Goal: Use online tool/utility

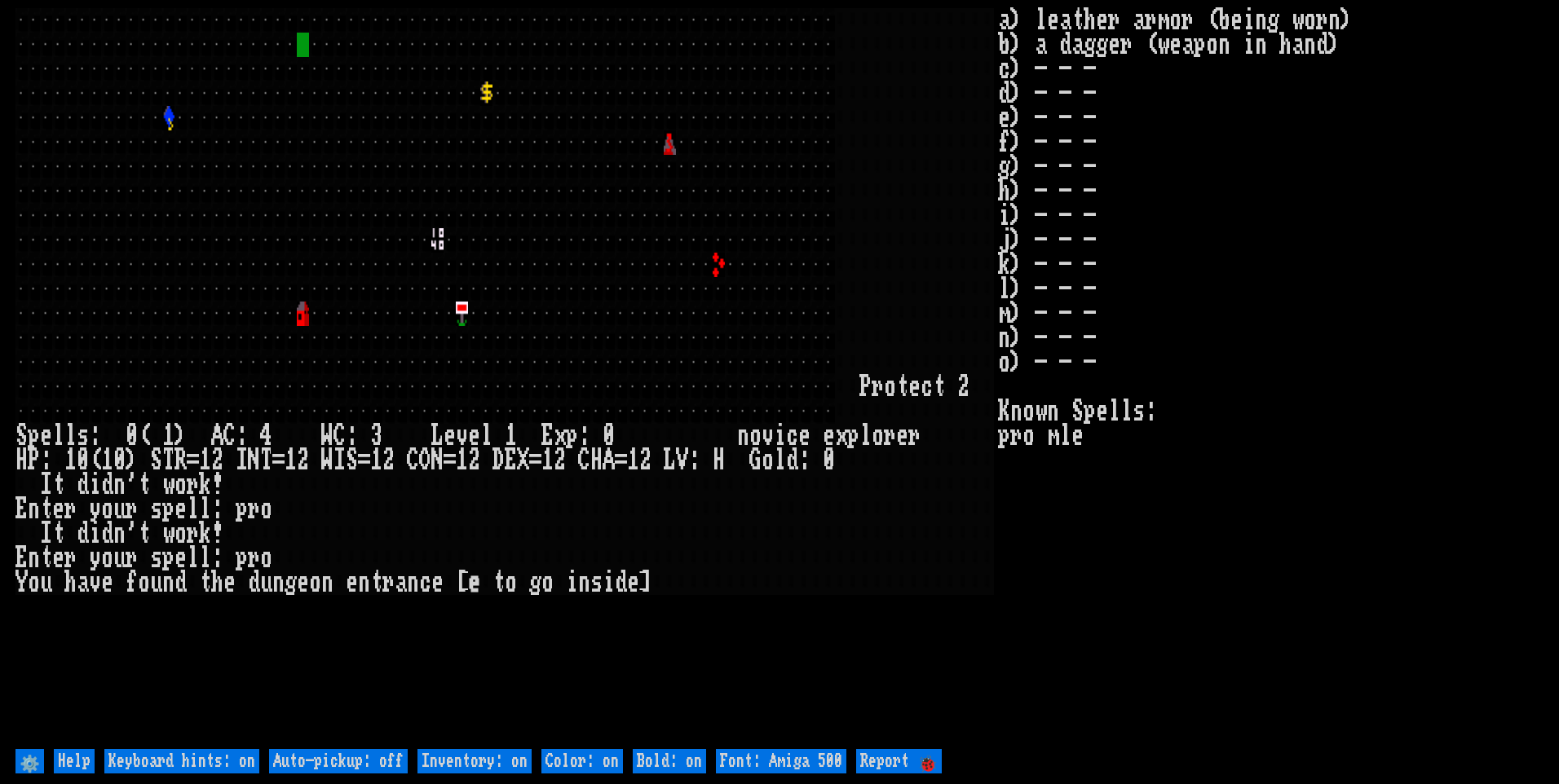
click at [335, 764] on off "Auto-pickup: off" at bounding box center [339, 761] width 139 height 25
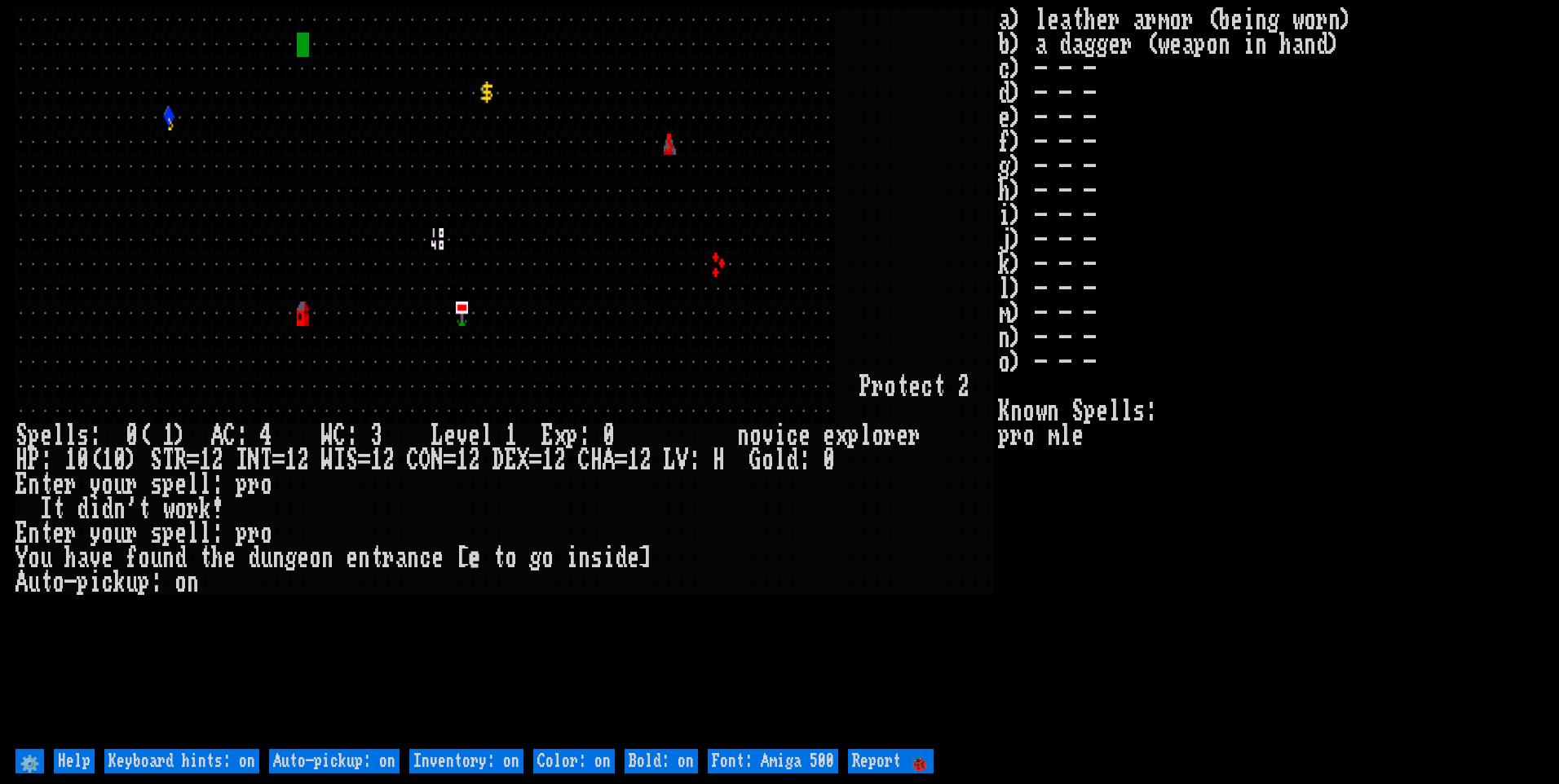
click at [463, 755] on on "Inventory: on" at bounding box center [466, 761] width 114 height 25
type on "Inventory: off"
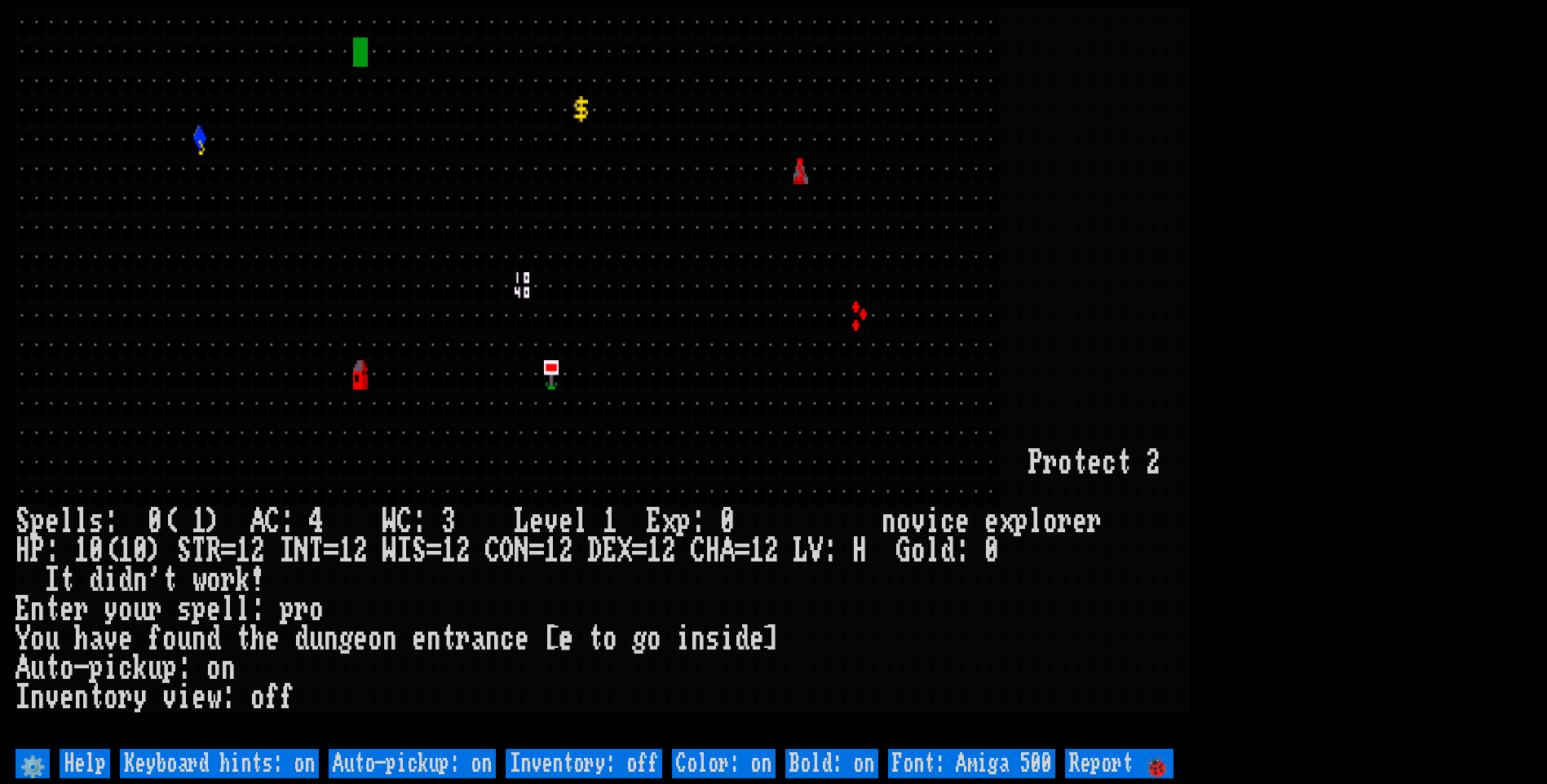
click at [1030, 767] on 500 "Font: Amiga 500" at bounding box center [972, 764] width 167 height 30
type 500 "Font: Amiga 1200"
